Goal: Task Accomplishment & Management: Complete application form

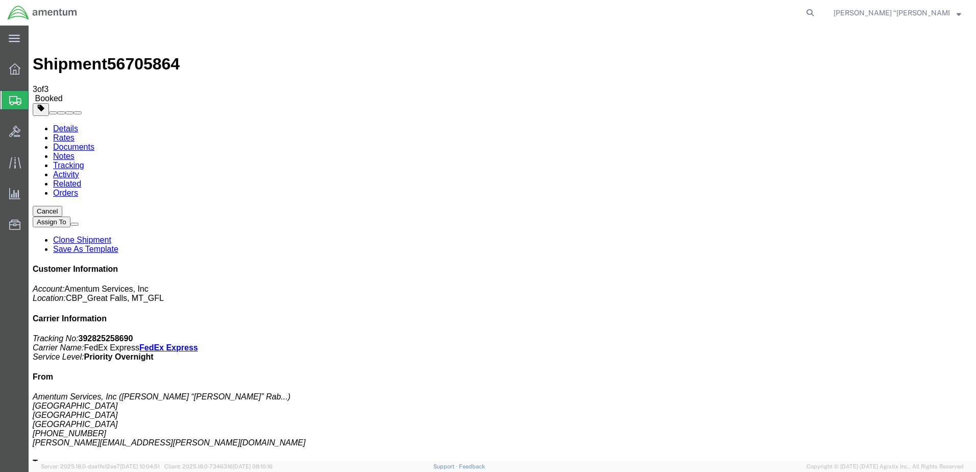
click at [0, 0] on span "Create Shipment" at bounding box center [0, 0] width 0 height 0
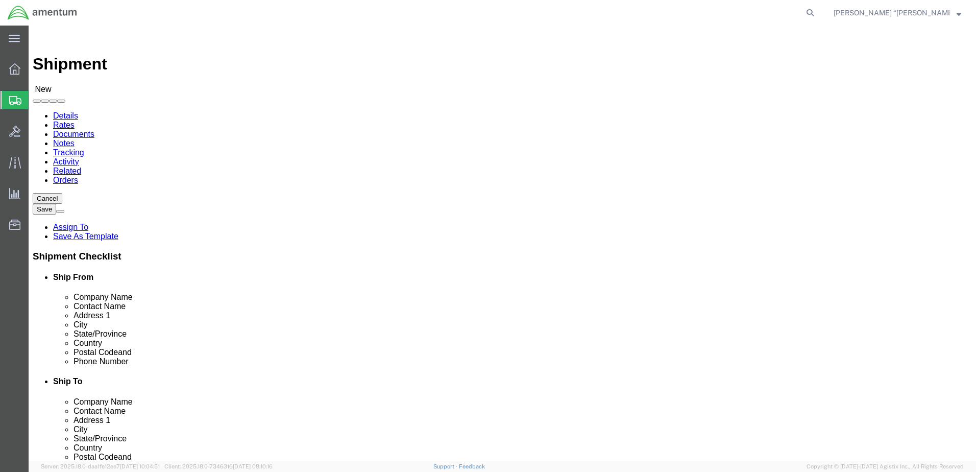
click link "Package Information"
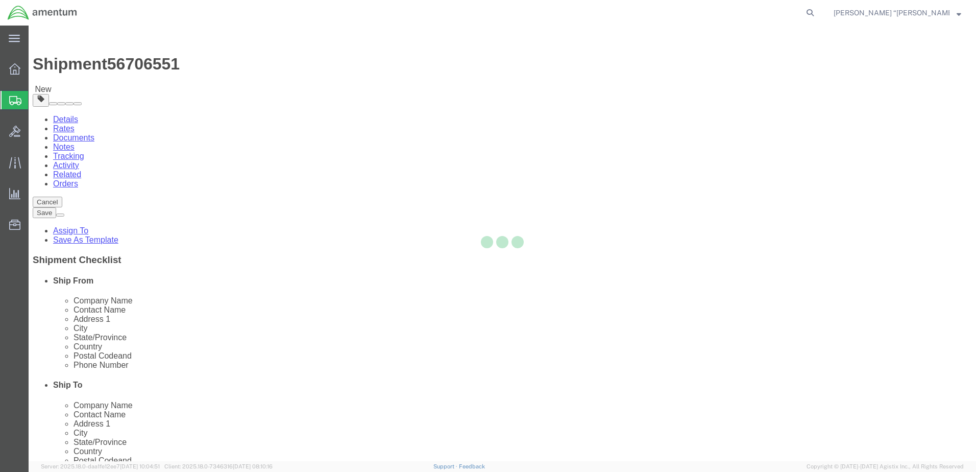
select select "CBOX"
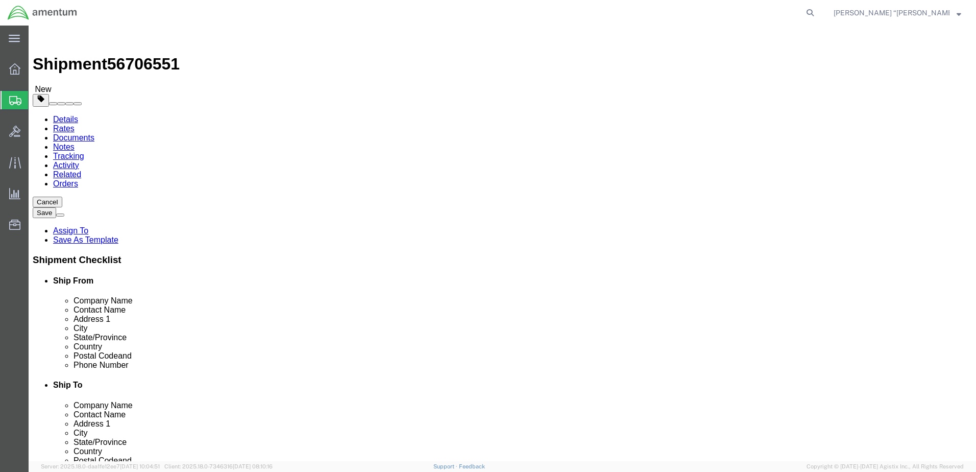
drag, startPoint x: 157, startPoint y: 234, endPoint x: 133, endPoint y: 239, distance: 24.5
click div "0.00 Select kgs lbs"
type input "11.5"
click input "text"
type input "20"
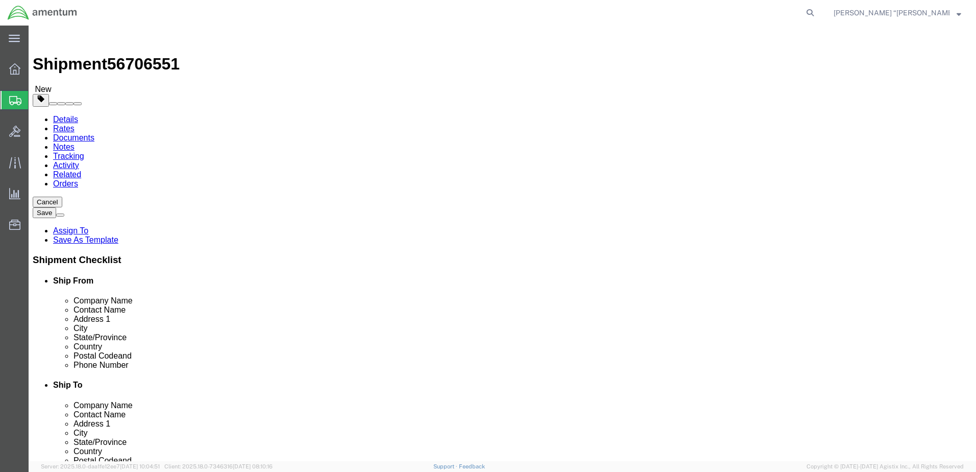
type input "19"
type input "18"
click div "Package Content # 1 x Package Type Select BCK Boxes Bale(s) Basket(s) Bolt(s) B…"
click link "Add Content"
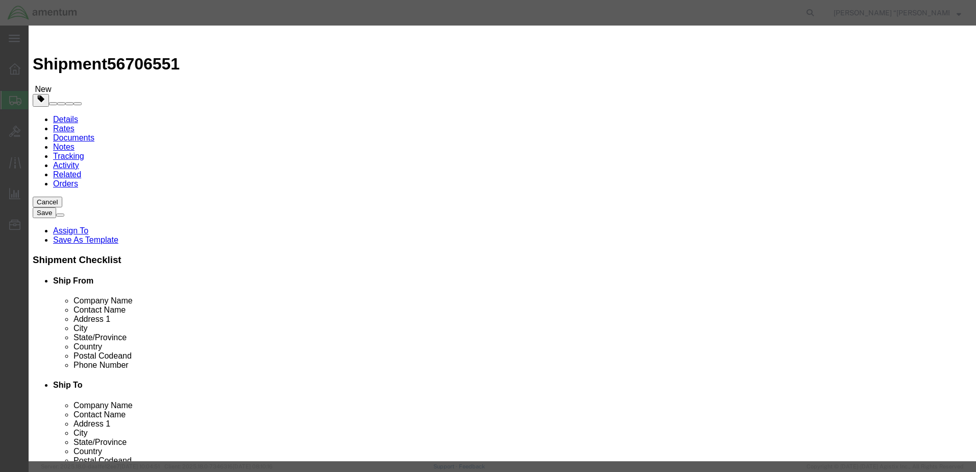
click input "text"
click input "NVG"
type input "NVG"
click div "Commodity library"
click input "0"
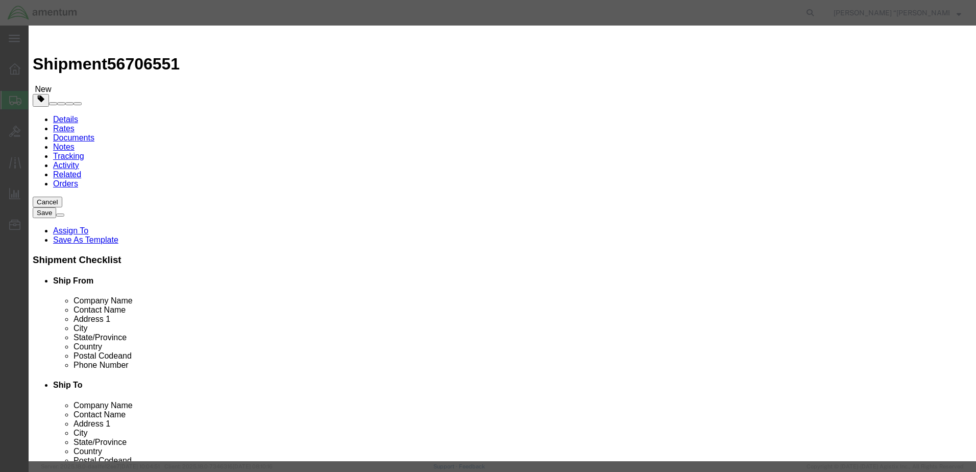
type input "3"
click input "text"
type input "15000"
click input "checkbox"
checkbox input "true"
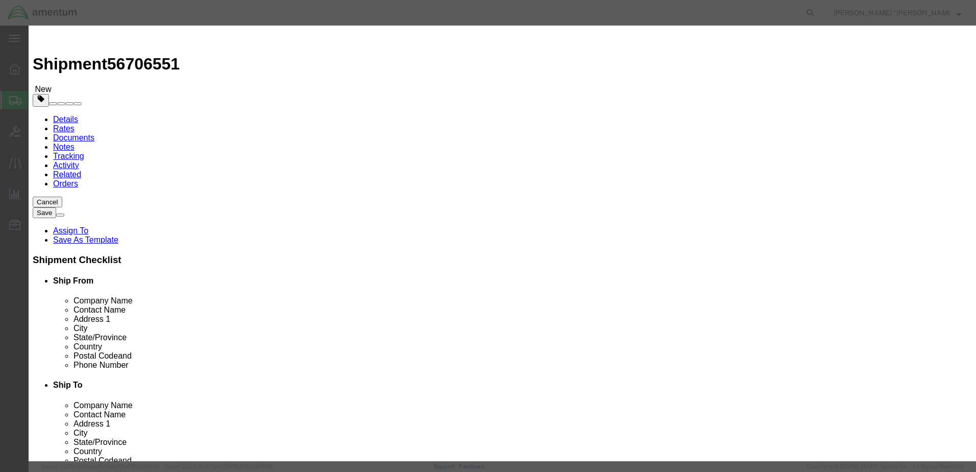
click button "Save & Close"
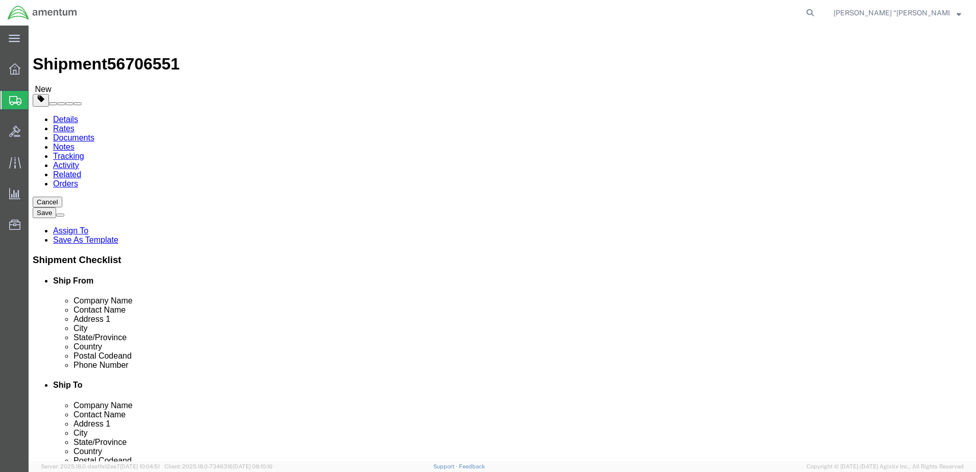
click link "Special Services"
click input "text"
type input "15000"
click icon
type input "GFL"
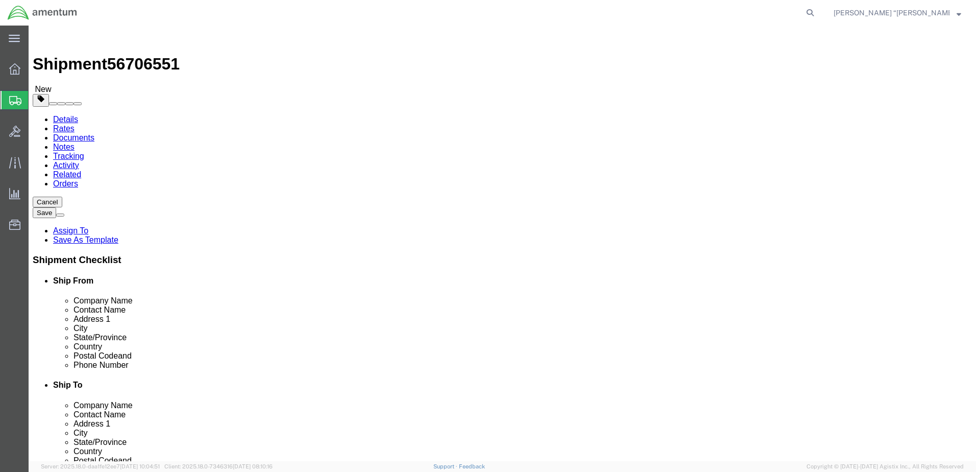
select select "49920"
select select "MT"
type input "SER"
select select "49917"
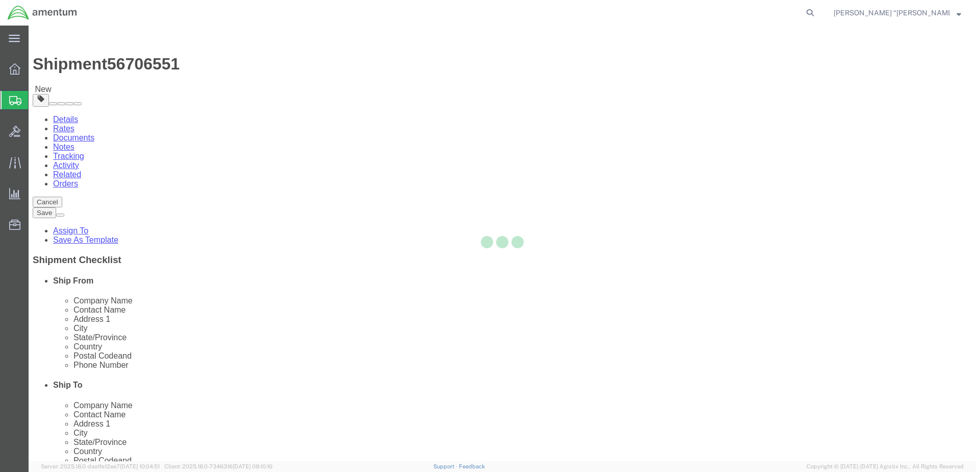
select select "FL"
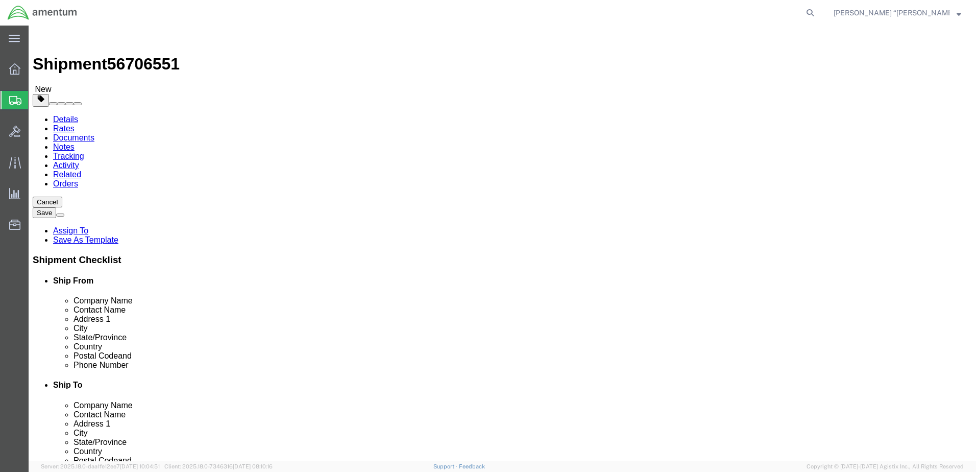
click input "text"
type input "[PERSON_NAME]"
click div "Location [GEOGRAPHIC_DATA], [GEOGRAPHIC_DATA] My Profile Location [PHONE_NUMBER…"
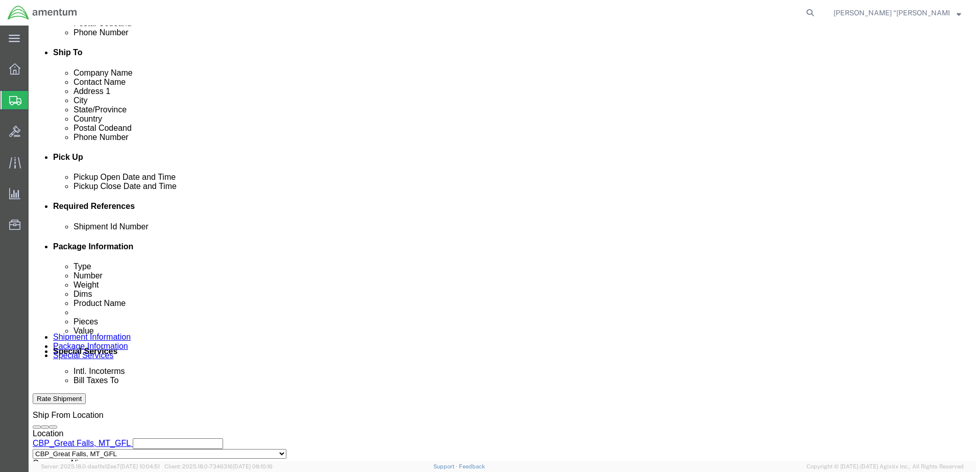
scroll to position [357, 0]
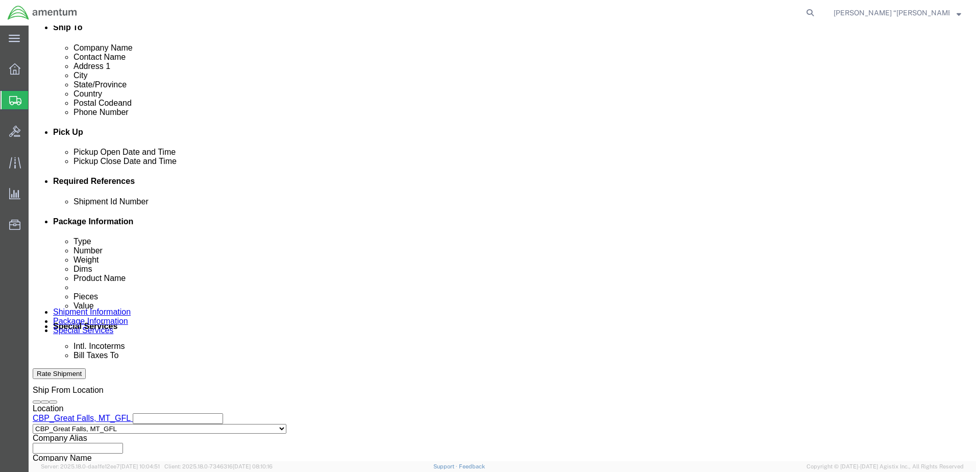
click input "text"
type input "96075"
click button "Add reference"
drag, startPoint x: 690, startPoint y: 242, endPoint x: 570, endPoint y: 288, distance: 128.5
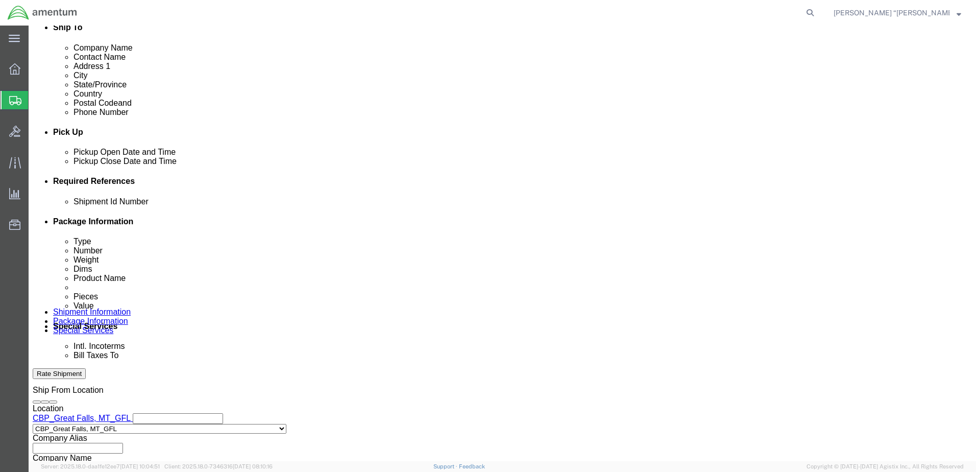
click button "Add reference"
click select "Select Account Type Activity ID Airline Appointment Number ASN Batch Request # …"
select select "DEPT"
click select "Select Account Type Activity ID Airline Appointment Number ASN Batch Request # …"
click input "text"
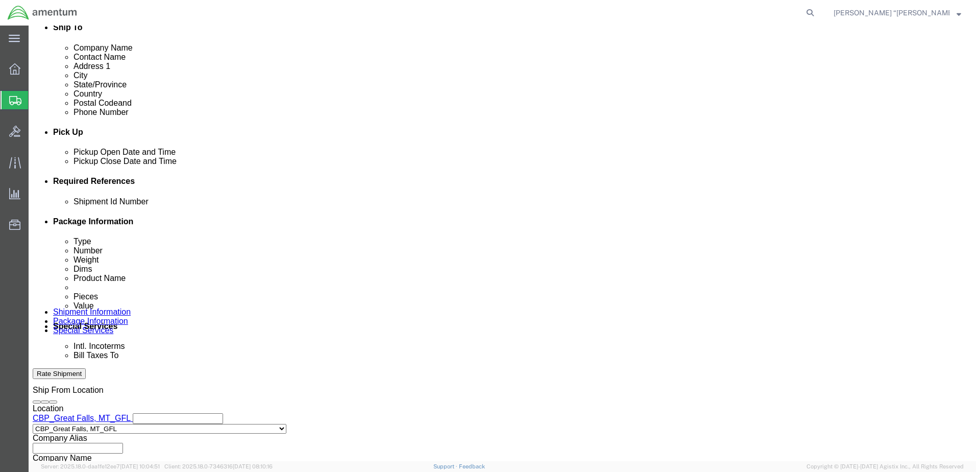
type input "CBP"
click select "Select Account Type Activity ID Airline Appointment Number ASN Batch Request # …"
select select "CUSTREF"
click select "Select Account Type Activity ID Airline Appointment Number ASN Batch Request # …"
click input "text"
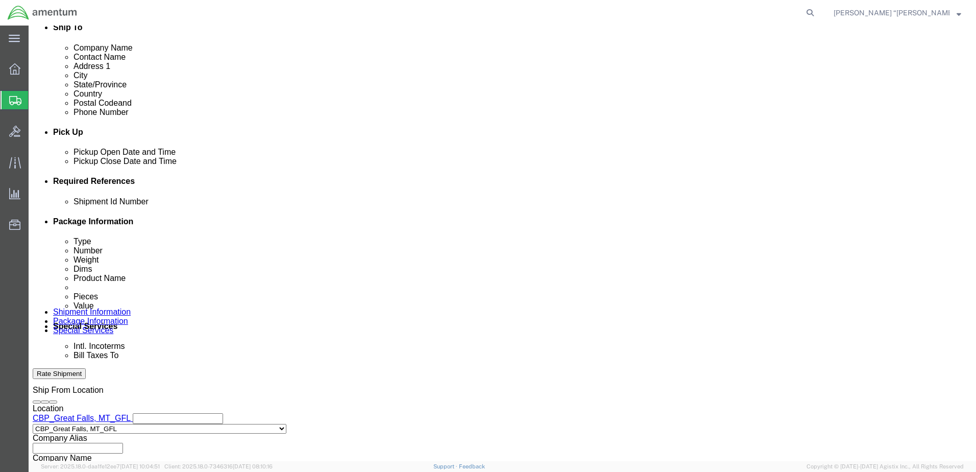
type input "GOGGLE"
click select "Select Account Type Activity ID Airline Appointment Number ASN Batch Request # …"
select select "PROJNUM"
click select "Select Account Type Activity ID Airline Appointment Number ASN Batch Request # …"
click input "text"
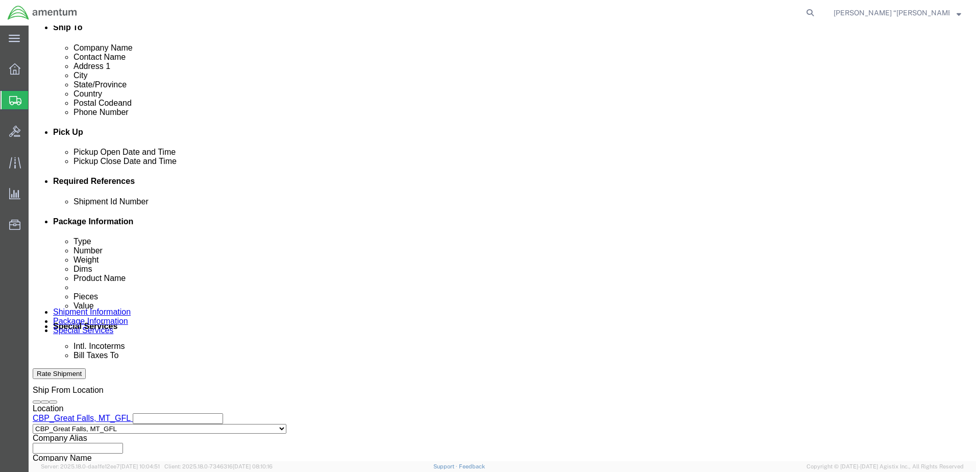
click input "6118.03.03.2219.000.GFN.0000"
type input "6118.03.03.2219.000.GFL.0000"
click button "Rate Shipment"
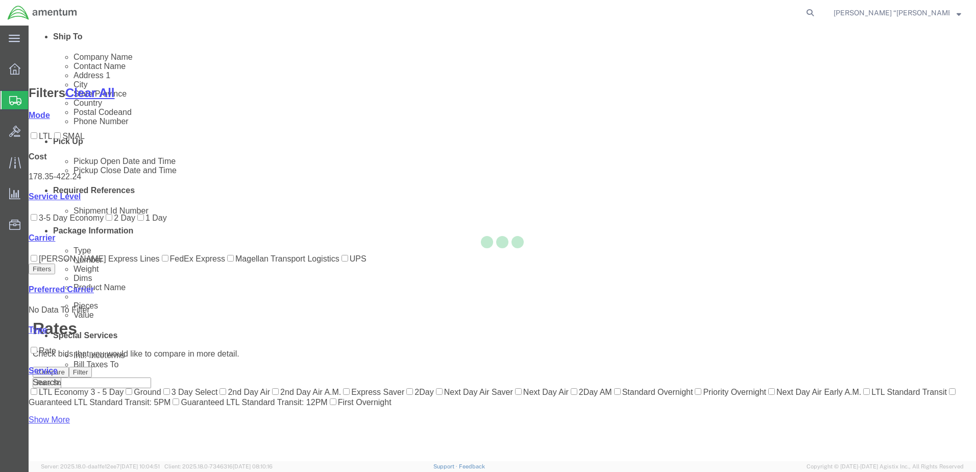
scroll to position [118, 0]
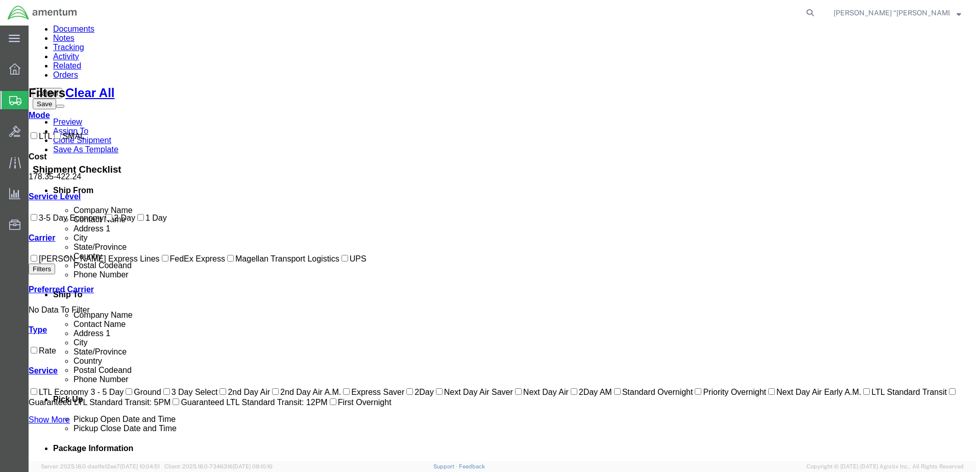
click at [74, 15] on link "Details" at bounding box center [65, 10] width 25 height 9
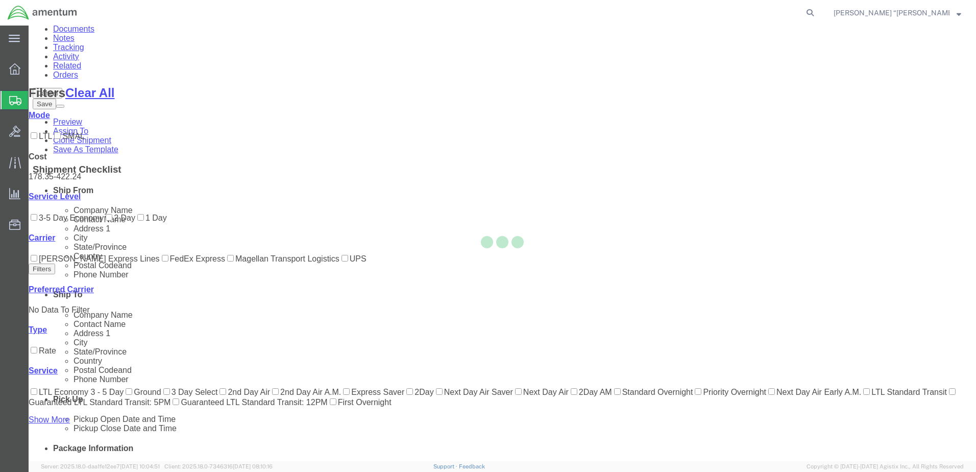
select select "49920"
select select "49917"
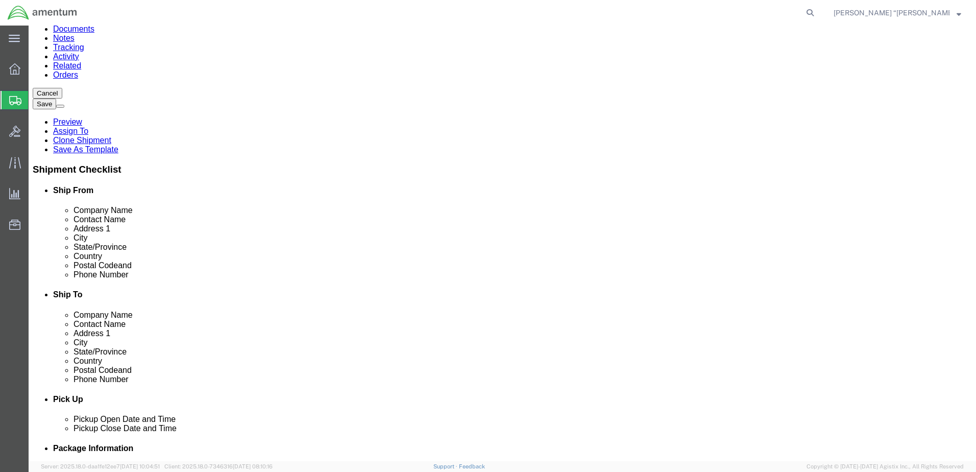
click icon
click input "15000.00"
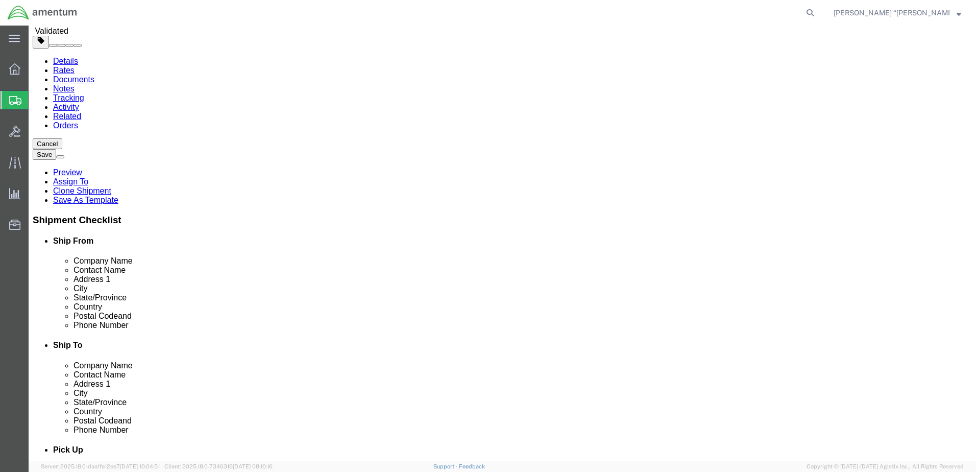
scroll to position [67, 0]
type input "10000.00"
click link "Package Information"
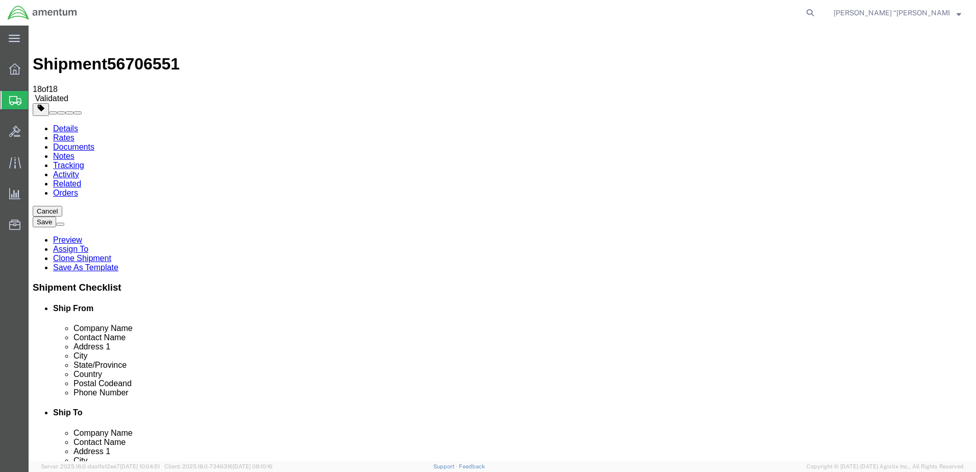
click dd "3.00 Each"
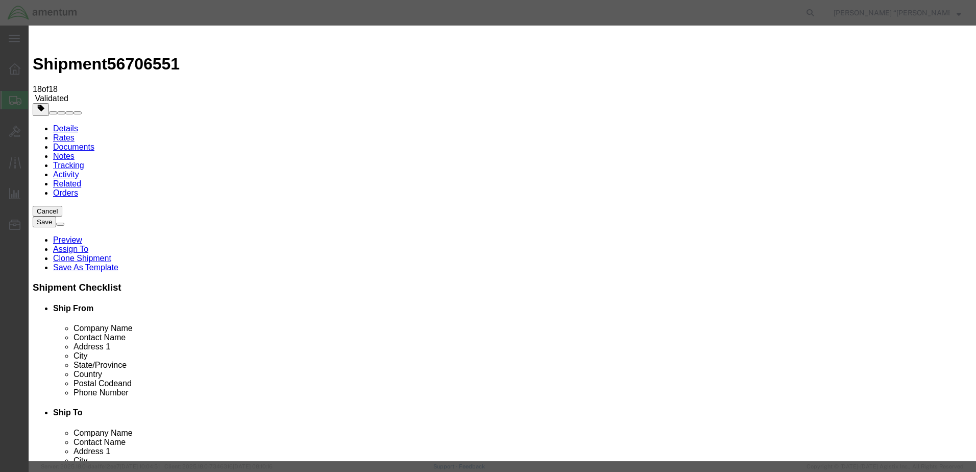
click input "15000.00"
type input "10000.00"
click button "Save & Close"
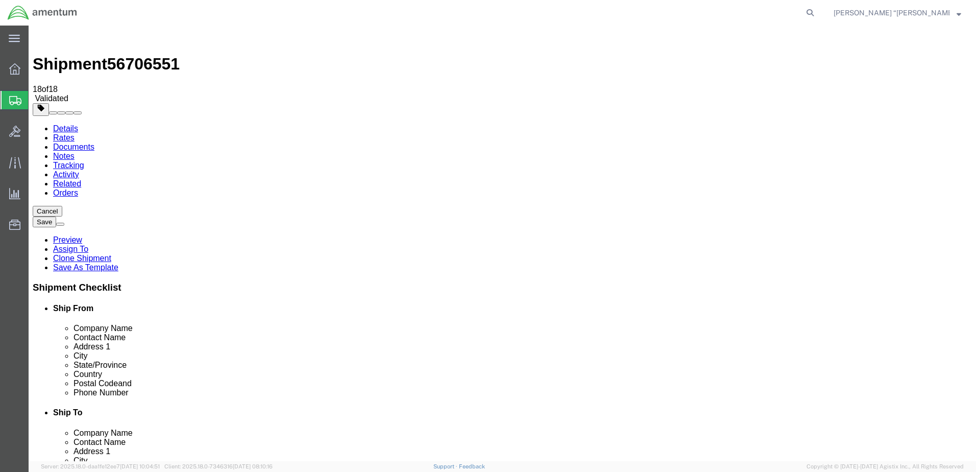
click button "Rate Shipment"
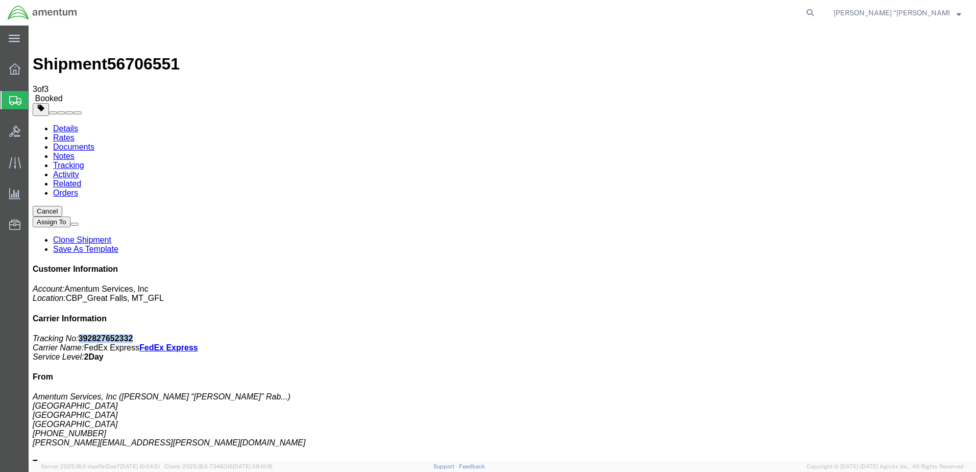
drag, startPoint x: 883, startPoint y: 156, endPoint x: 833, endPoint y: 154, distance: 50.1
click at [833, 334] on p "Tracking No: 392827652332 Carrier Name: FedEx Express FedEx Express Service Lev…" at bounding box center [502, 348] width 939 height 28
copy b "392827652332"
